Goal: Information Seeking & Learning: Learn about a topic

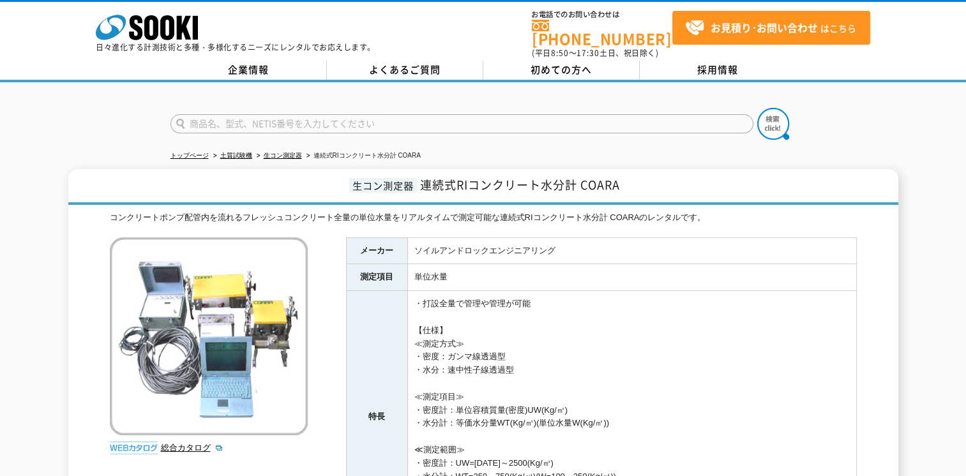
click at [235, 116] on input "text" at bounding box center [461, 123] width 583 height 19
type input "配管用RI密度計"
click at [757, 108] on button at bounding box center [773, 124] width 32 height 32
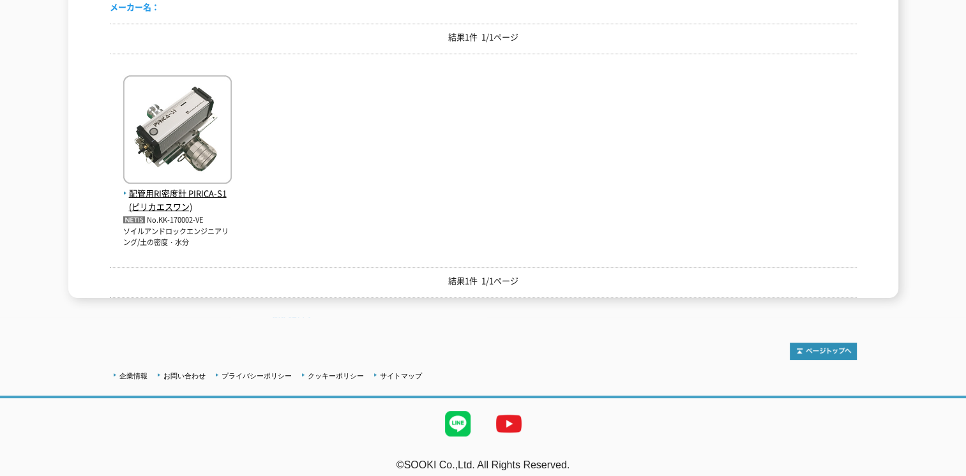
scroll to position [83, 0]
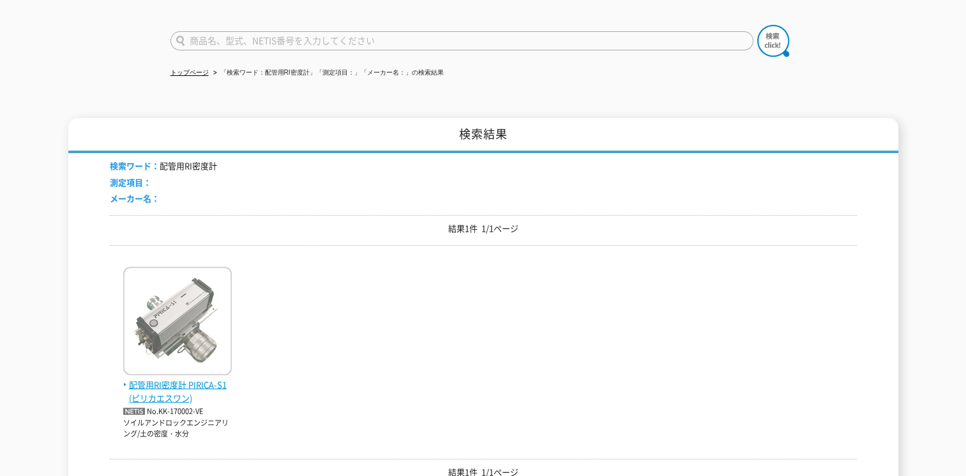
click at [178, 315] on img at bounding box center [177, 323] width 109 height 112
